Goal: Information Seeking & Learning: Learn about a topic

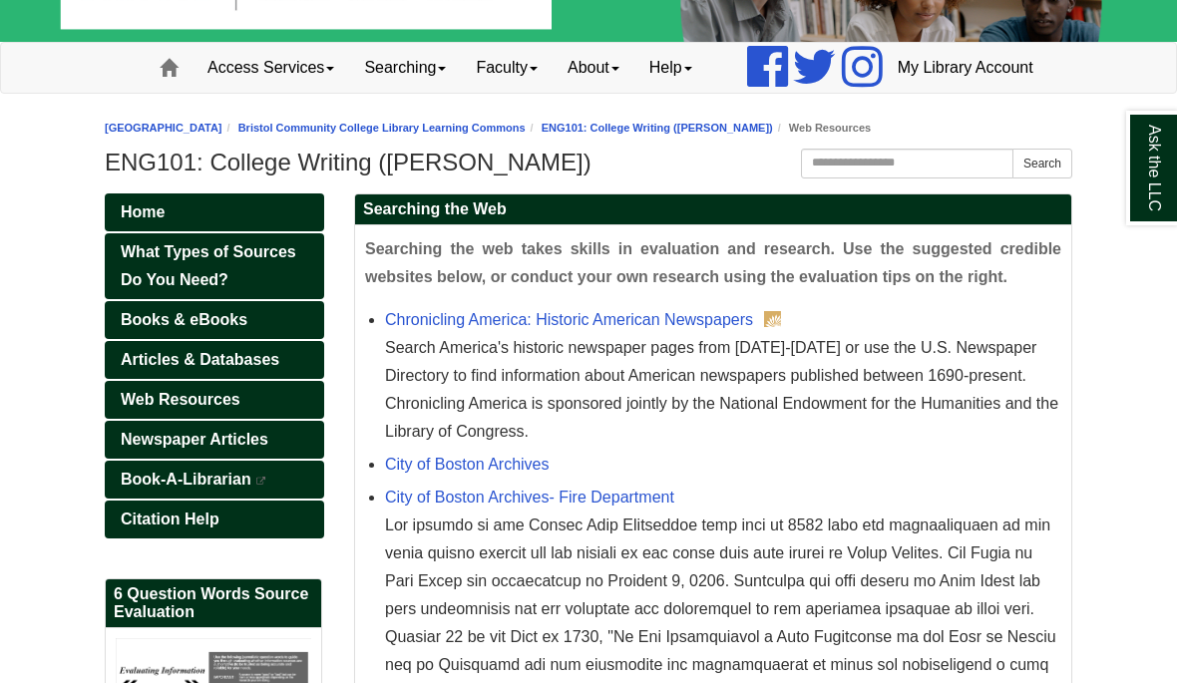
scroll to position [86, 0]
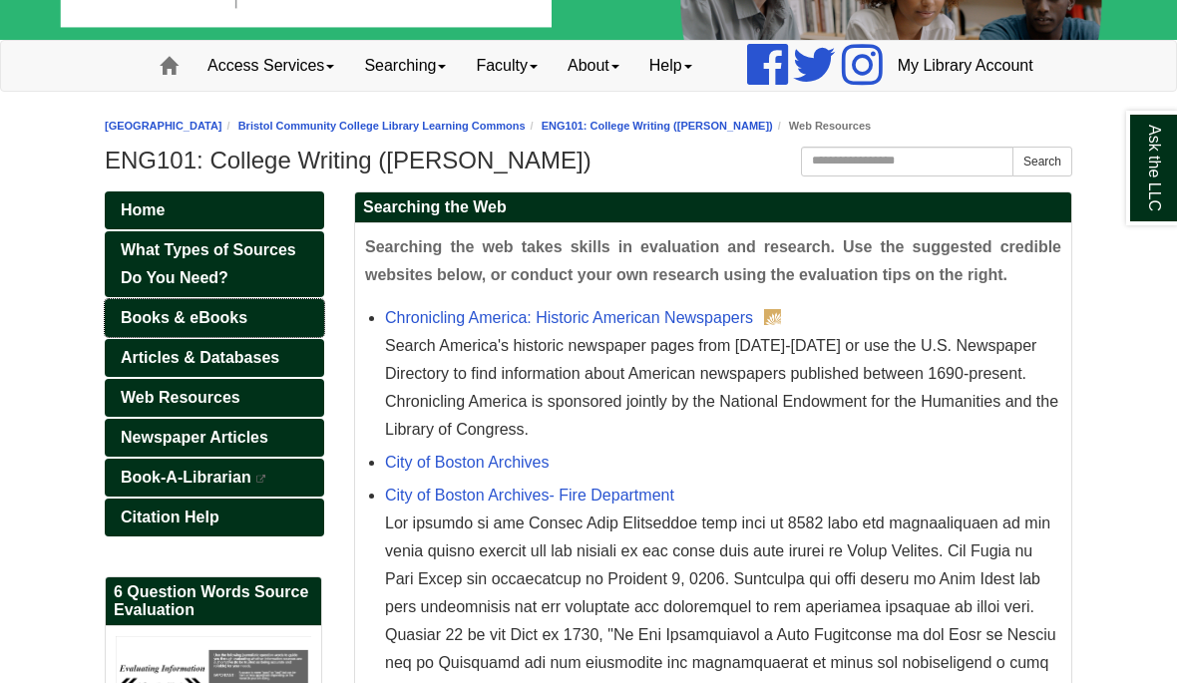
click at [261, 337] on link "Books & eBooks" at bounding box center [214, 318] width 219 height 38
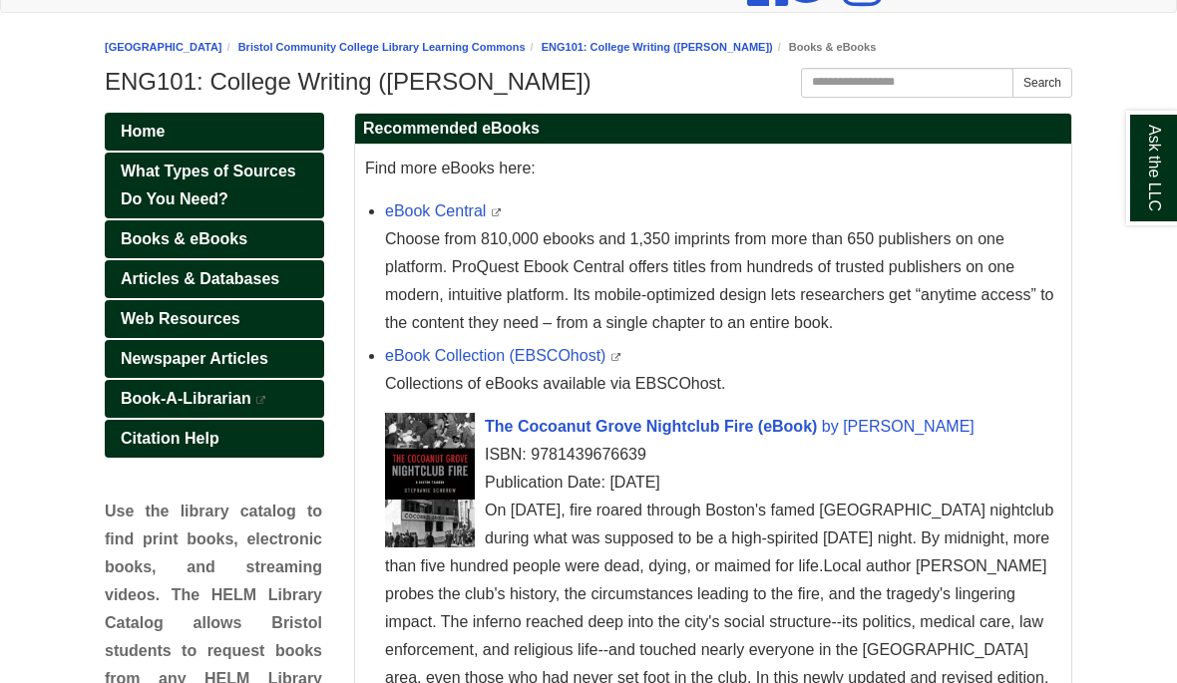
scroll to position [170, 0]
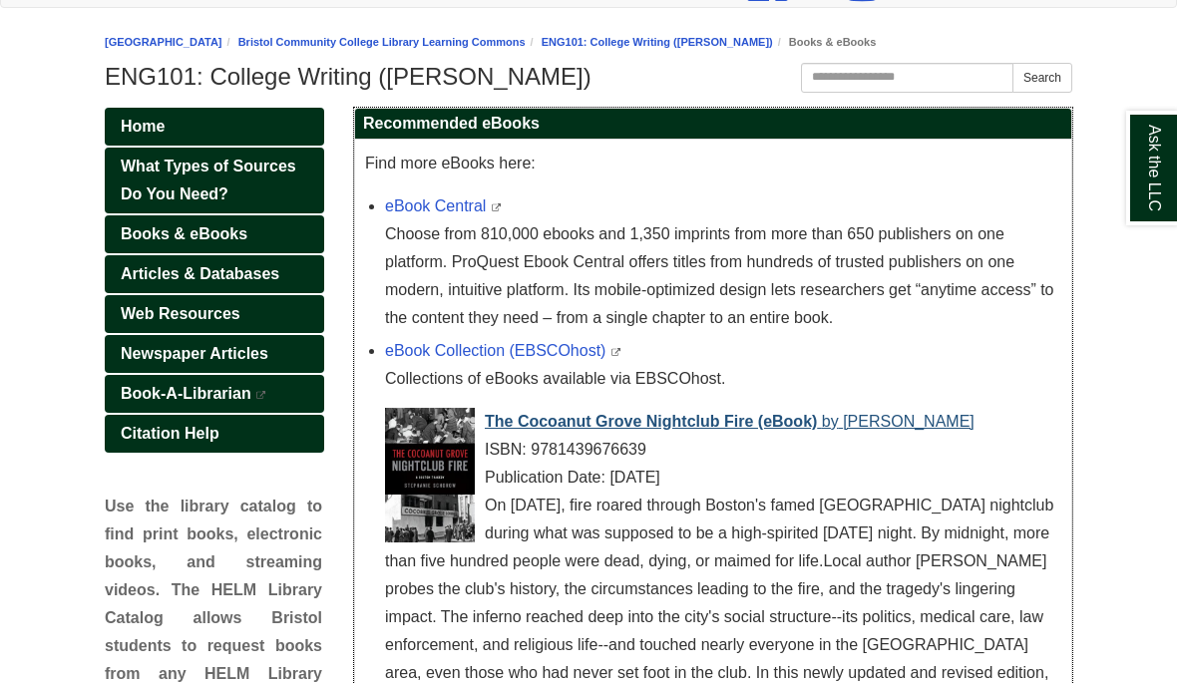
click at [801, 430] on span "The Cocoanut Grove Nightclub Fire (eBook)" at bounding box center [651, 421] width 332 height 17
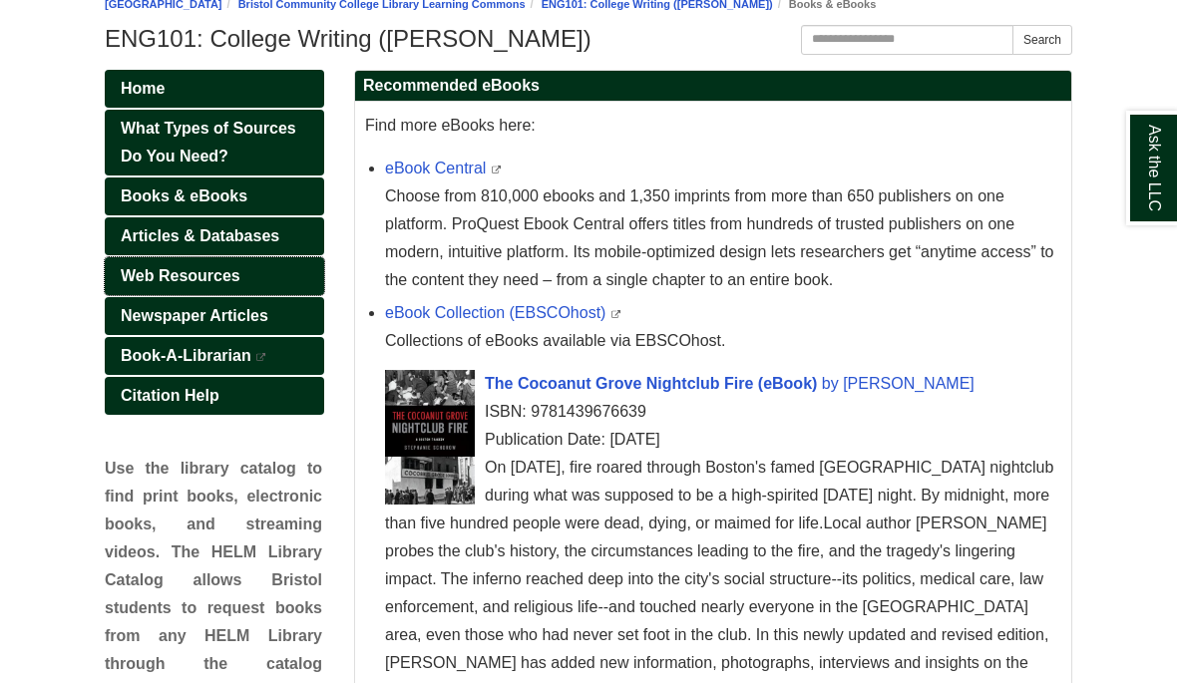
click at [224, 284] on span "Web Resources" at bounding box center [181, 275] width 120 height 17
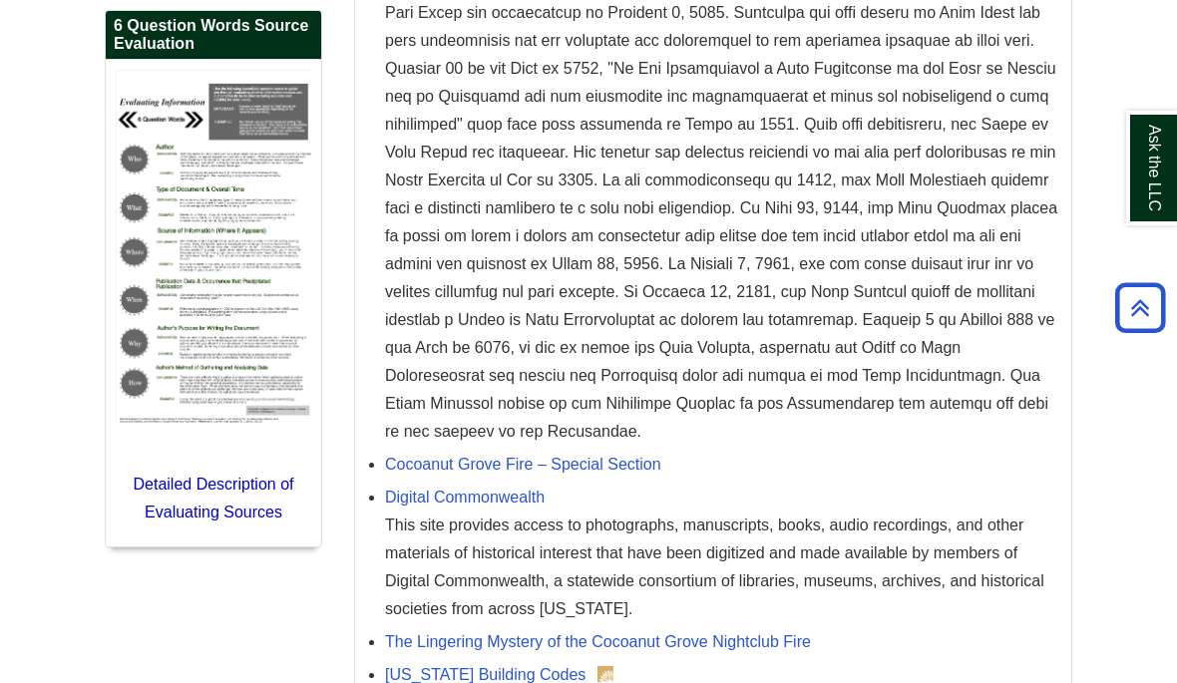
scroll to position [654, 0]
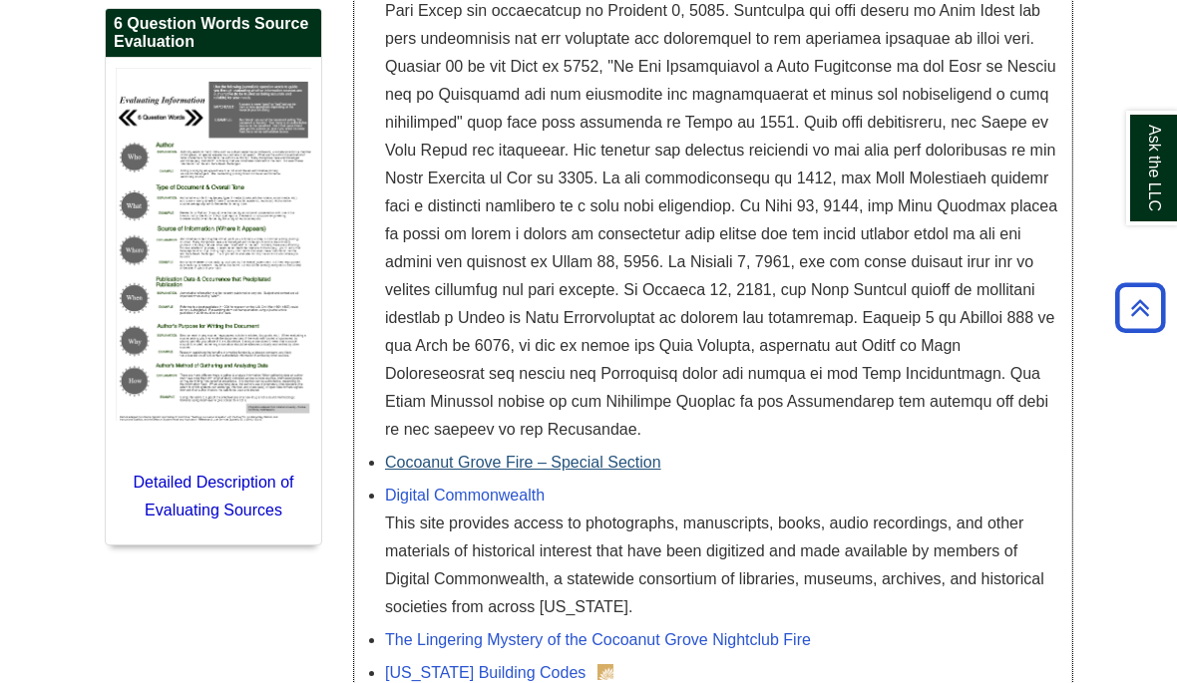
click at [548, 471] on link "Cocoanut Grove Fire – Special Section" at bounding box center [523, 462] width 276 height 17
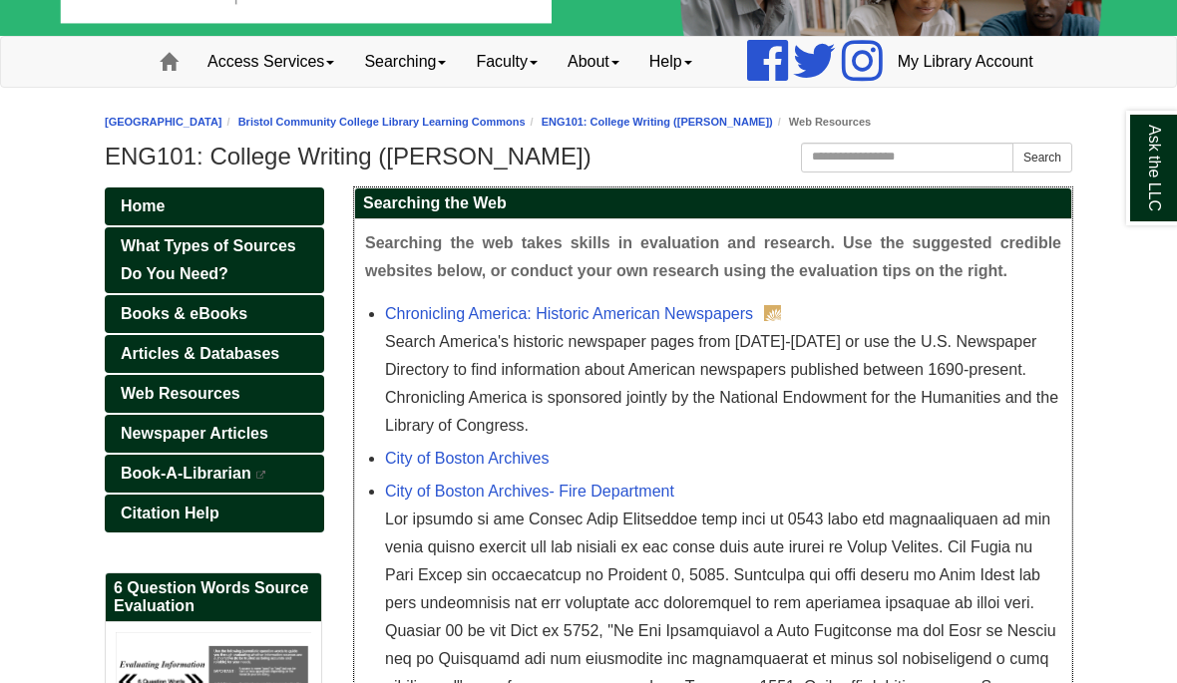
scroll to position [93, 0]
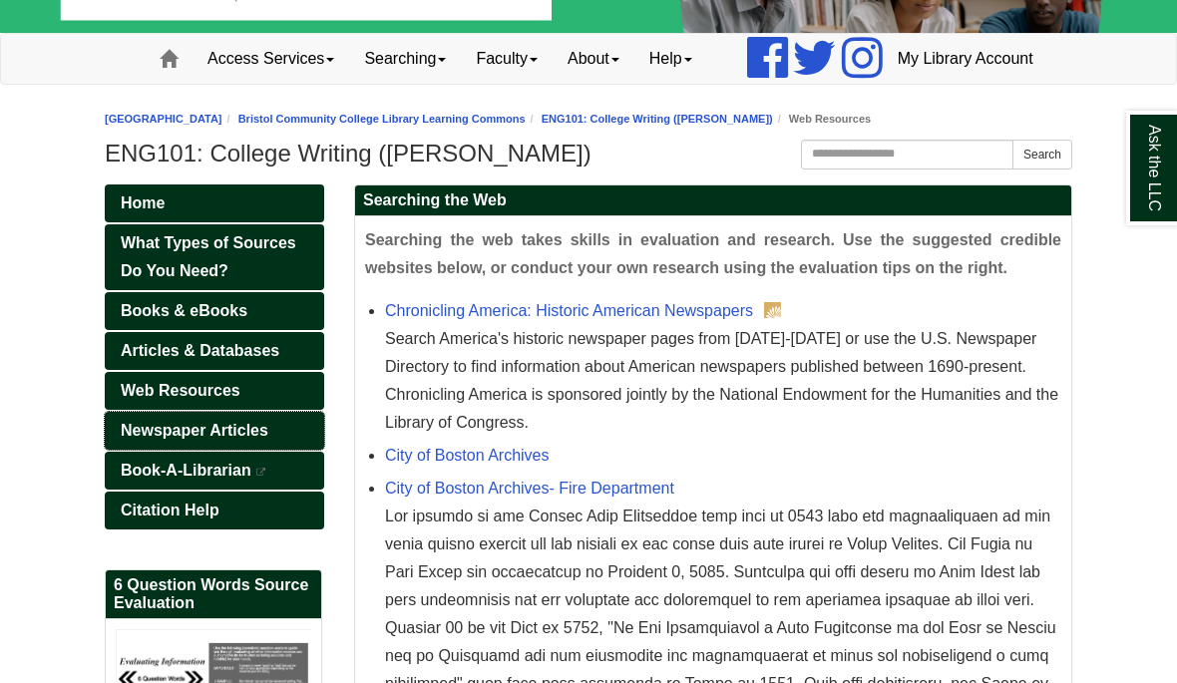
click at [247, 439] on span "Newspaper Articles" at bounding box center [195, 430] width 148 height 17
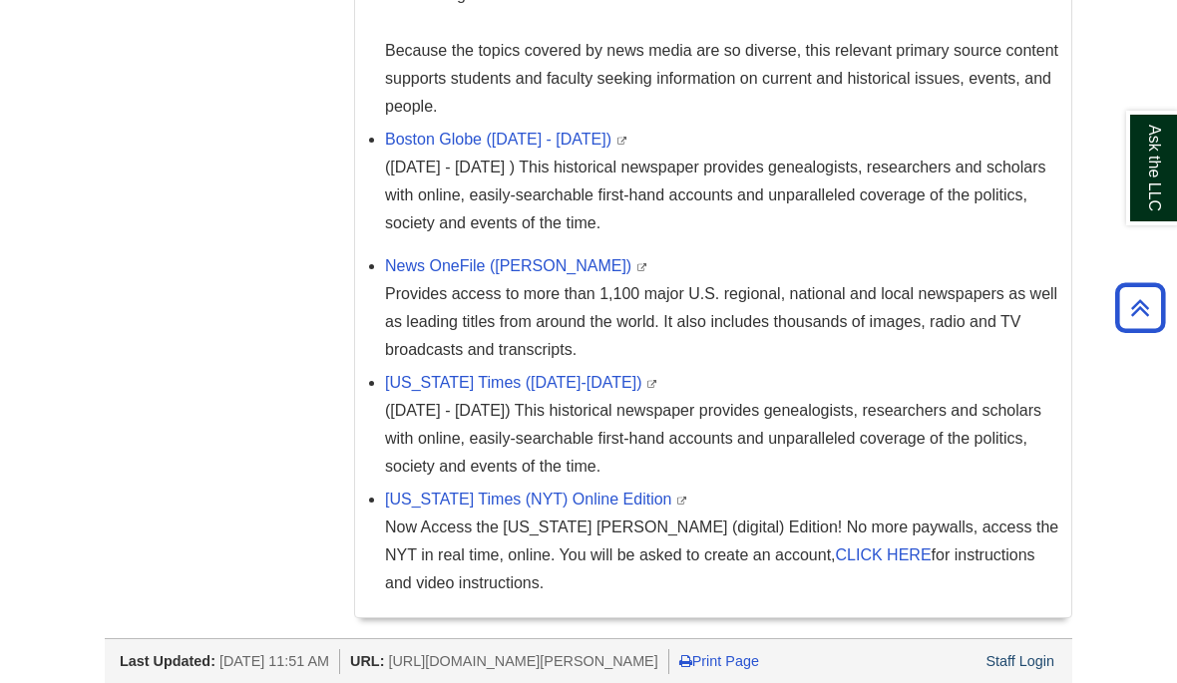
scroll to position [884, 0]
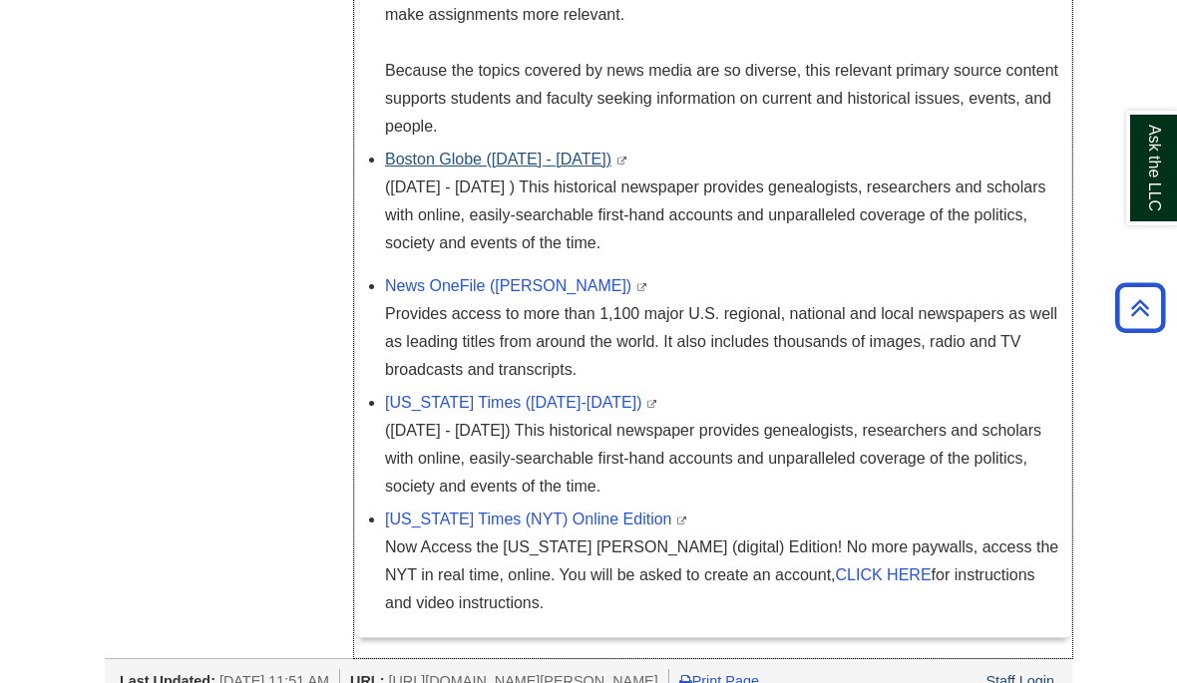
click at [526, 168] on link "Boston Globe ([DATE] - [DATE])" at bounding box center [498, 159] width 226 height 17
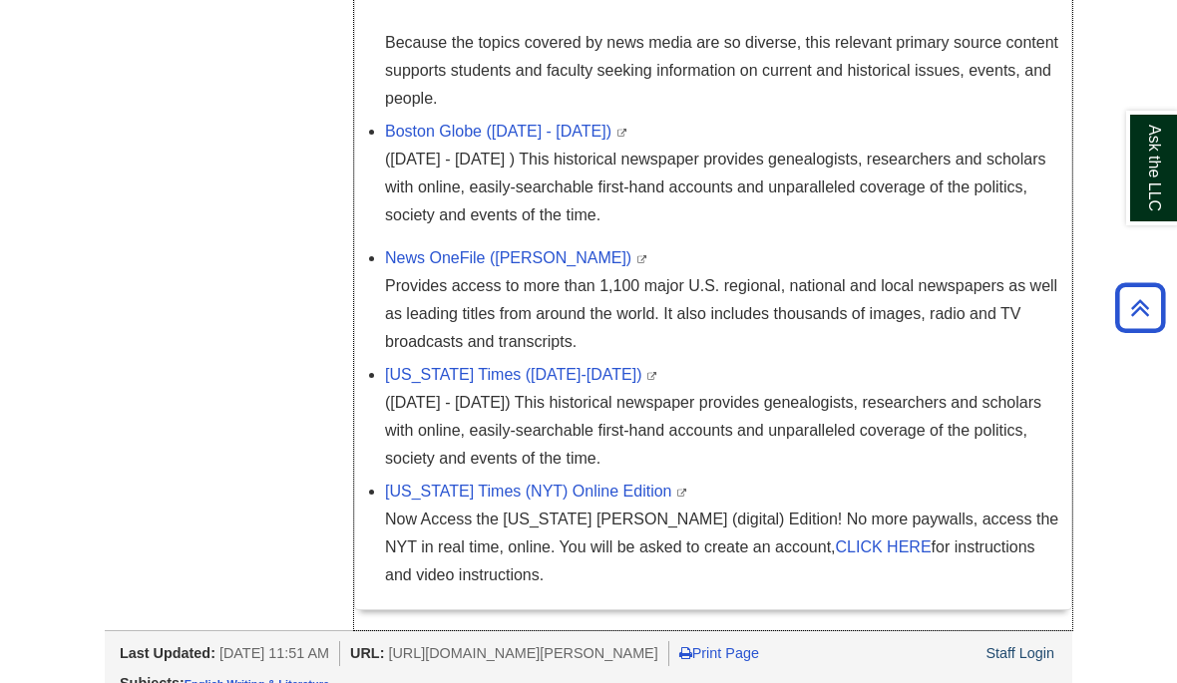
scroll to position [911, 0]
click at [556, 501] on link "[US_STATE] Times (NYT) Online Edition" at bounding box center [528, 492] width 286 height 17
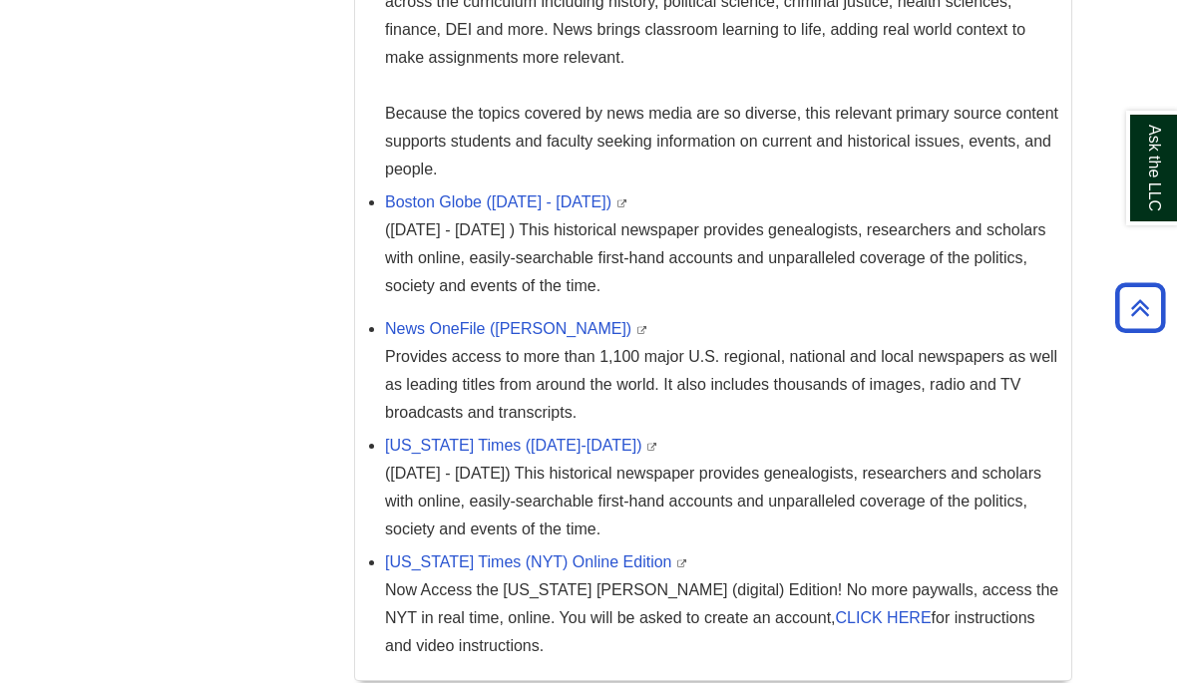
scroll to position [837, 0]
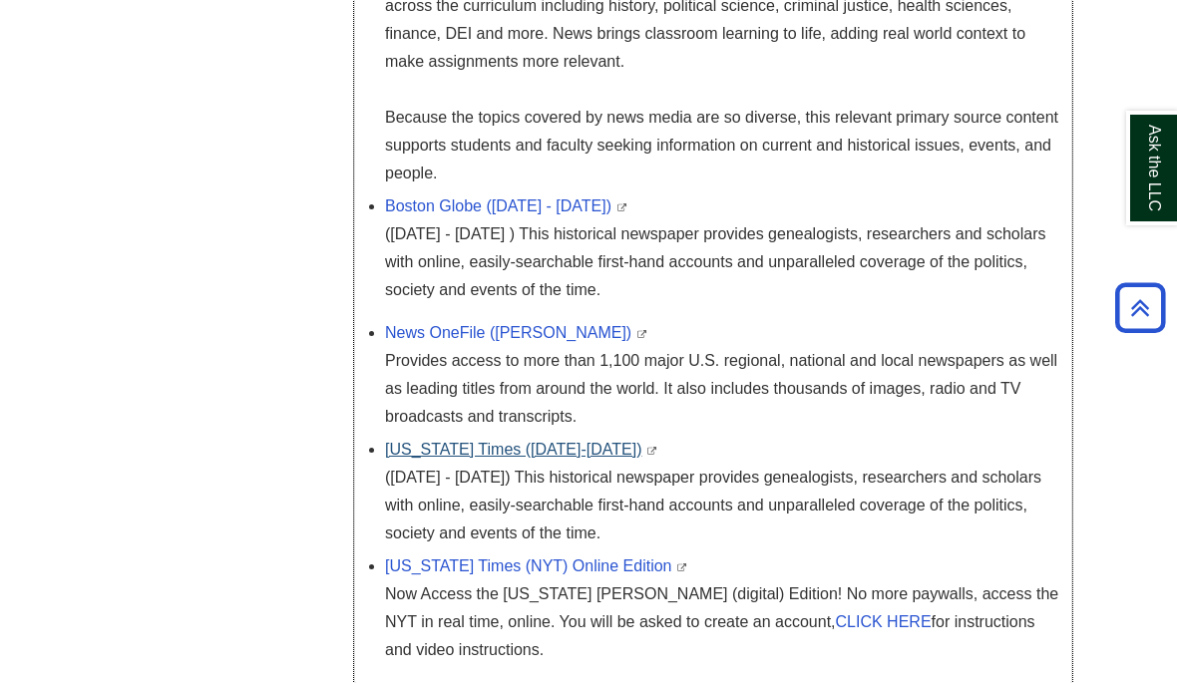
click at [481, 458] on link "New York Times (1851-2021)" at bounding box center [513, 449] width 257 height 17
